Goal: Task Accomplishment & Management: Complete application form

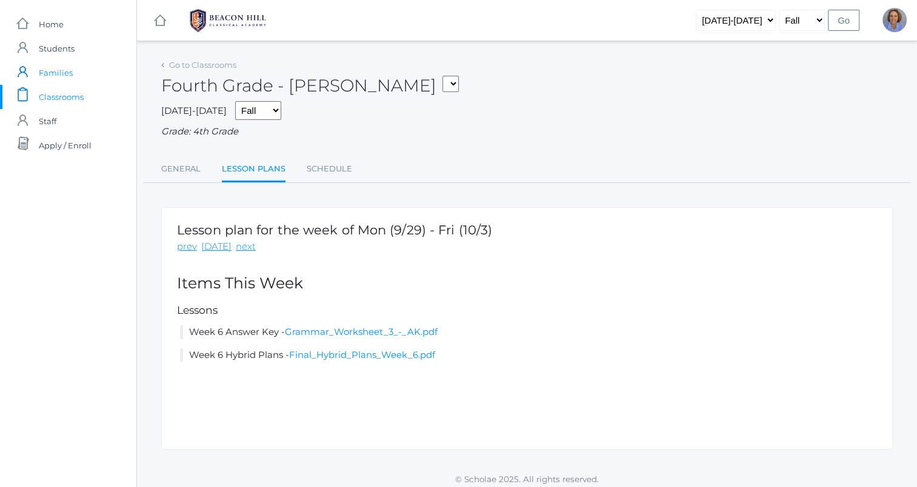
click at [58, 75] on span "Families" at bounding box center [56, 73] width 34 height 24
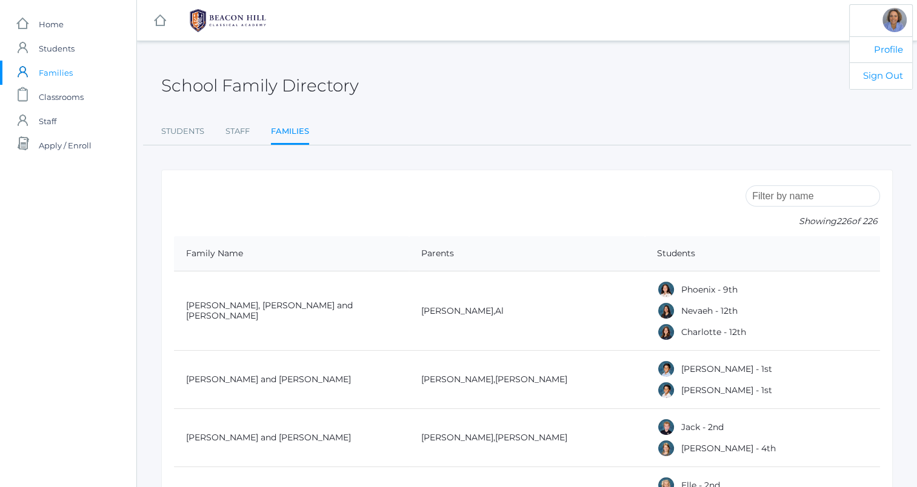
click at [890, 12] on div at bounding box center [894, 20] width 24 height 24
click at [887, 49] on link "Profile" at bounding box center [881, 49] width 62 height 27
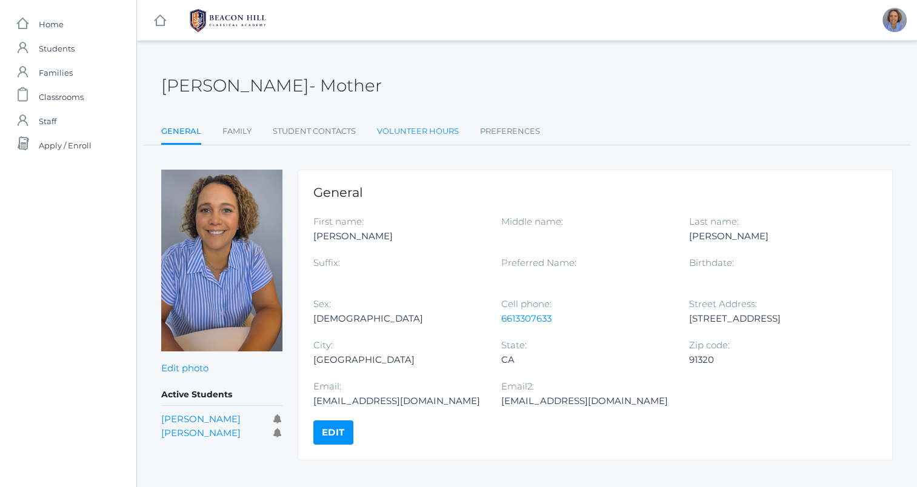
click at [439, 130] on link "Volunteer Hours" at bounding box center [418, 131] width 82 height 24
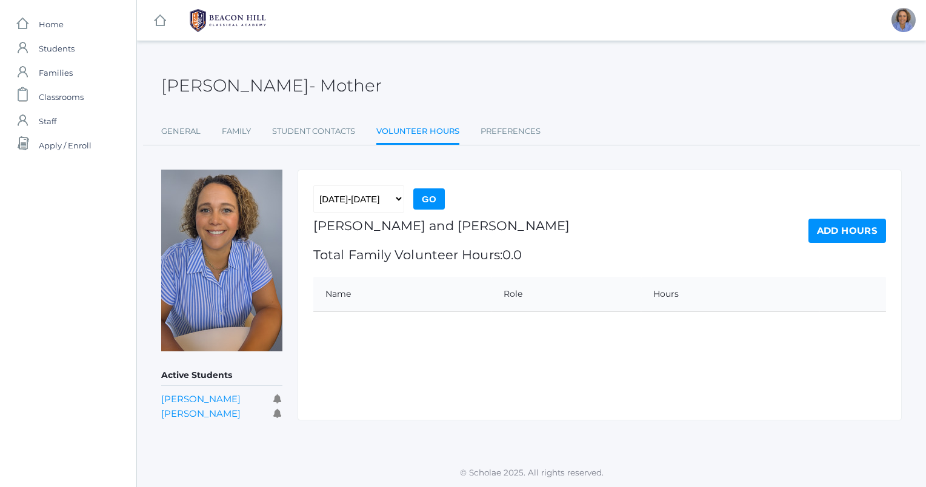
click at [837, 230] on link "Add Hours" at bounding box center [847, 231] width 78 height 24
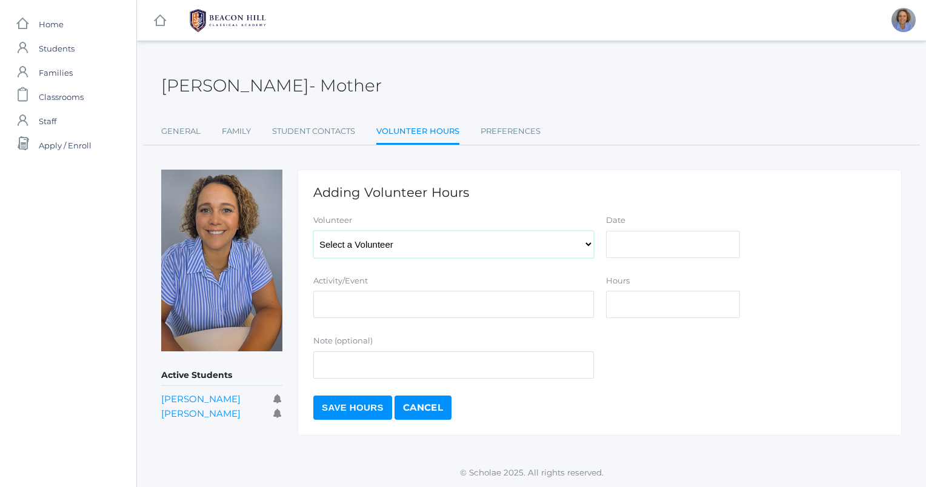
click at [533, 244] on select "Select a Volunteer [PERSON_NAME], [PERSON_NAME], [PERSON_NAME], [PERSON_NAME], …" at bounding box center [453, 244] width 281 height 27
select select "4327"
click at [313, 231] on select "Select a Volunteer [PERSON_NAME], [PERSON_NAME], [PERSON_NAME], [PERSON_NAME], …" at bounding box center [453, 244] width 281 height 27
click at [686, 236] on input "Date" at bounding box center [673, 244] width 134 height 27
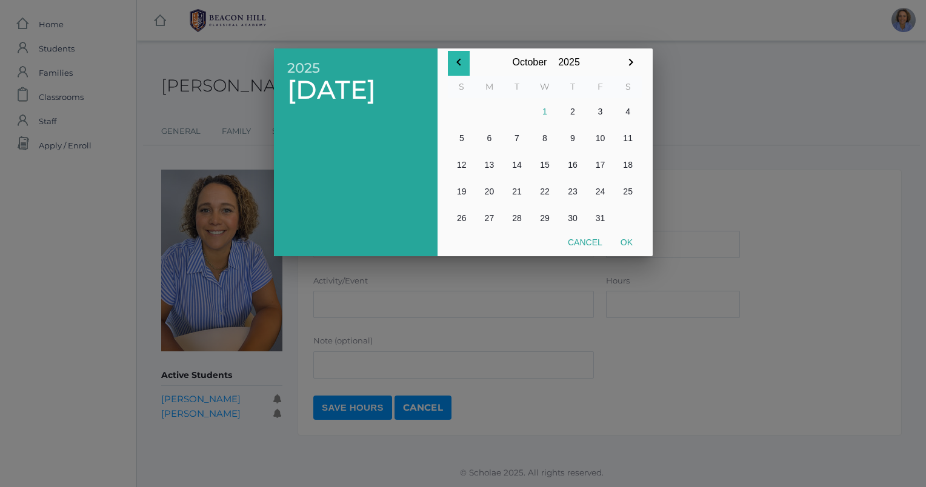
click at [456, 65] on icon "button" at bounding box center [458, 62] width 15 height 15
click at [599, 190] on button "26" at bounding box center [601, 191] width 28 height 27
click at [631, 245] on button "Ok" at bounding box center [626, 243] width 30 height 22
type input "[DATE]"
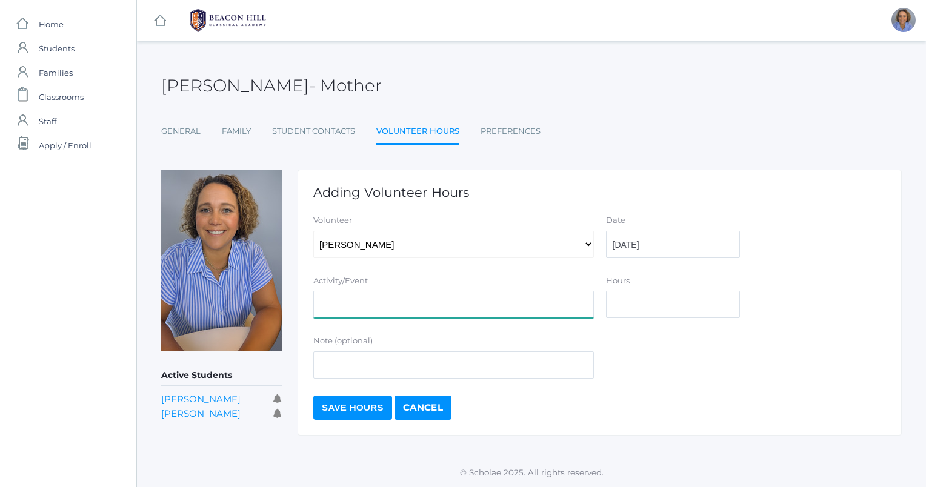
click at [536, 299] on input "Activity/Event" at bounding box center [453, 304] width 281 height 27
type input "[PERSON_NAME] Party: [PERSON_NAME]"
